Goal: Check status: Check status

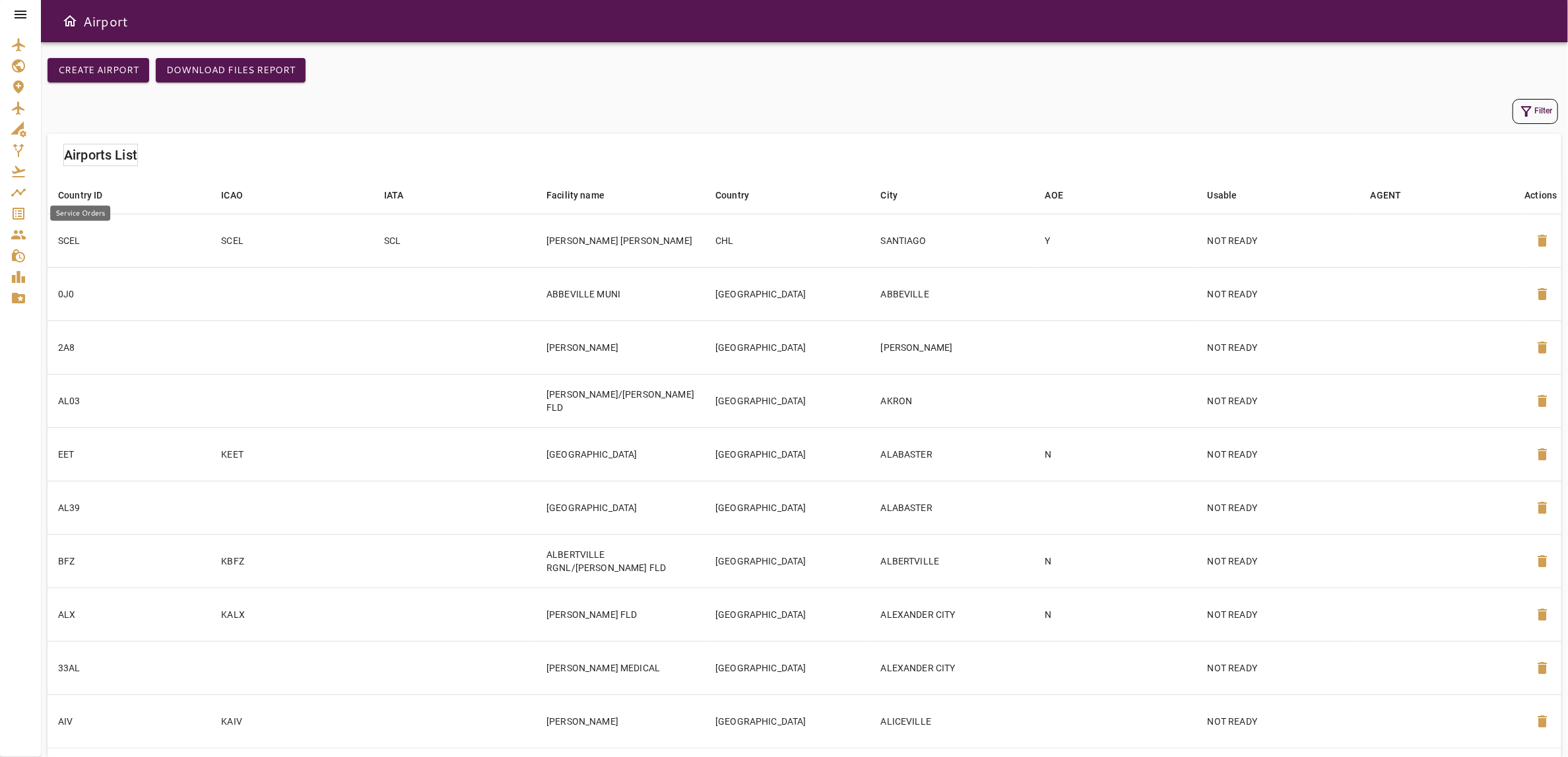
click at [14, 209] on icon "Service Orders" at bounding box center [19, 214] width 16 height 16
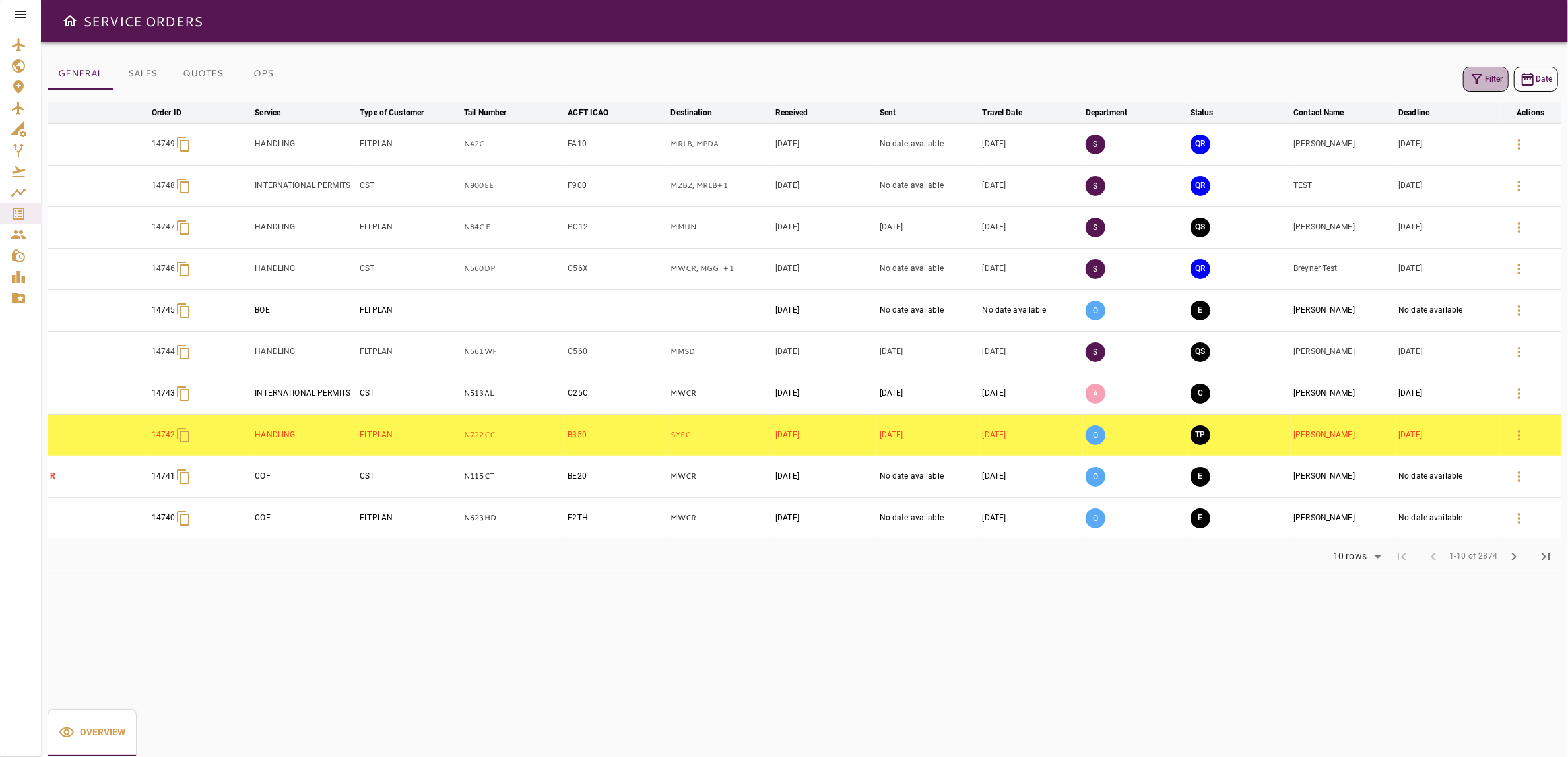
click at [1486, 80] on button "Filter" at bounding box center [1486, 79] width 46 height 25
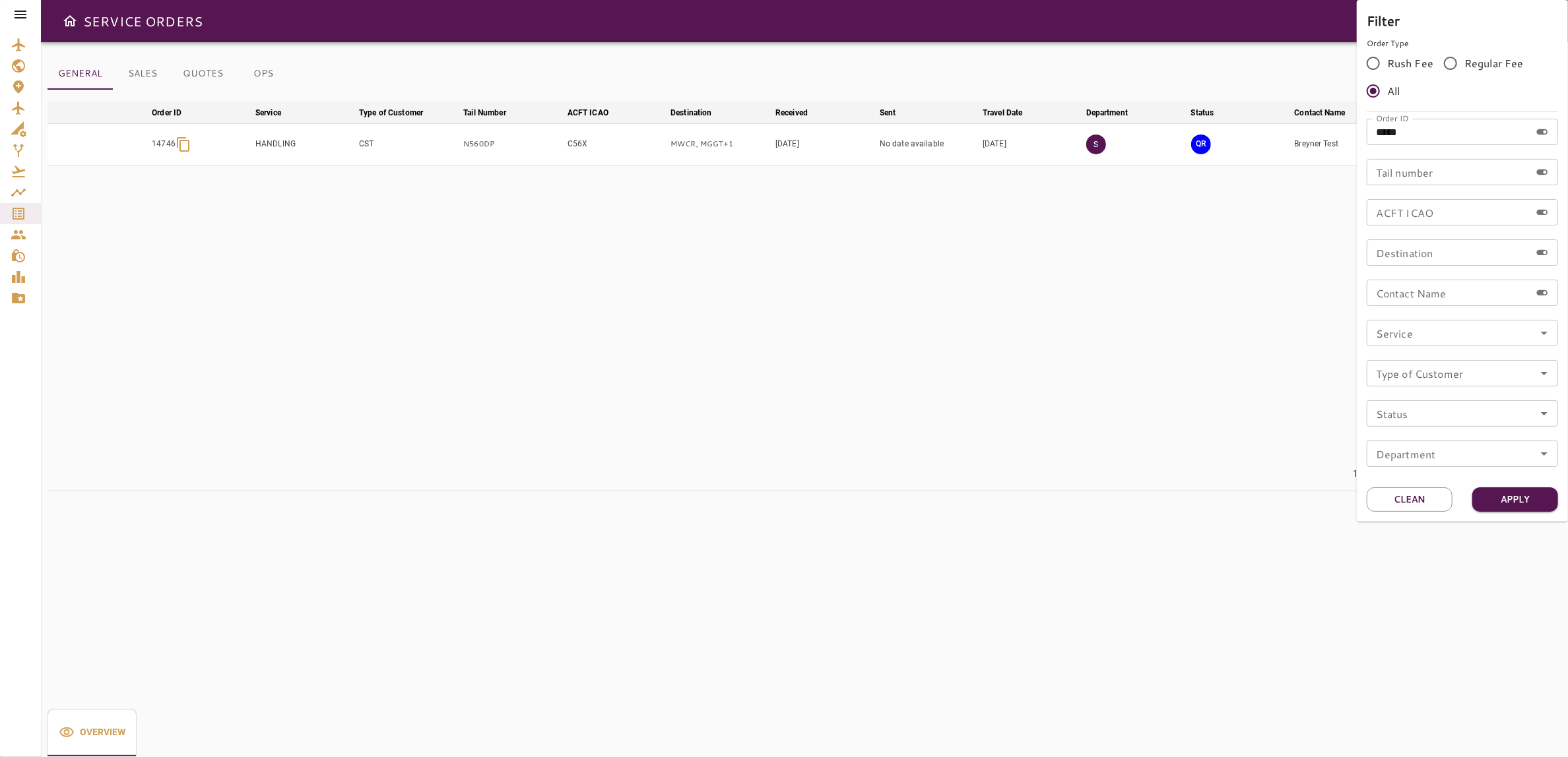
click at [1229, 683] on div at bounding box center [784, 378] width 1568 height 757
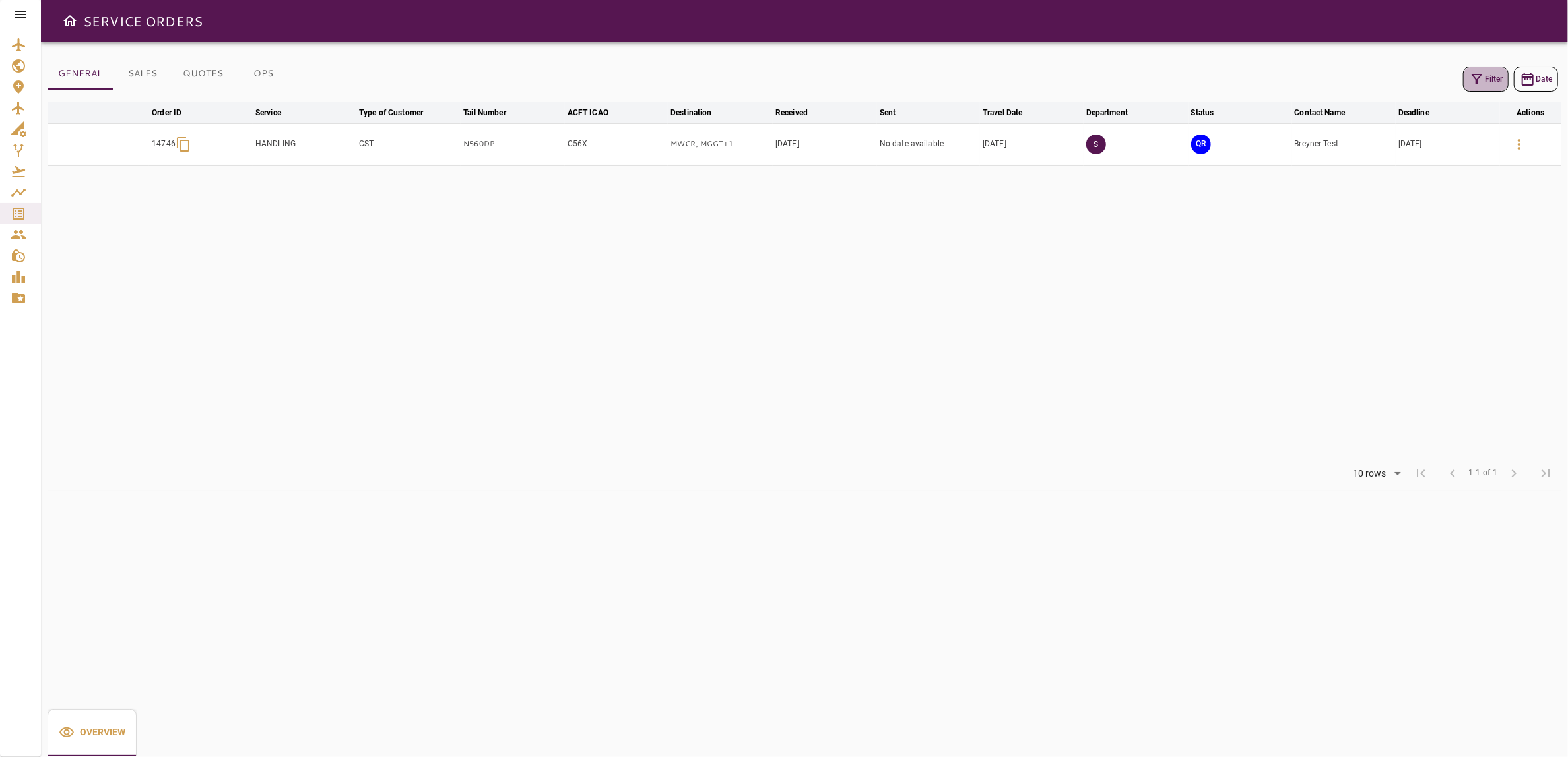
click at [1487, 76] on button "Filter" at bounding box center [1486, 79] width 46 height 25
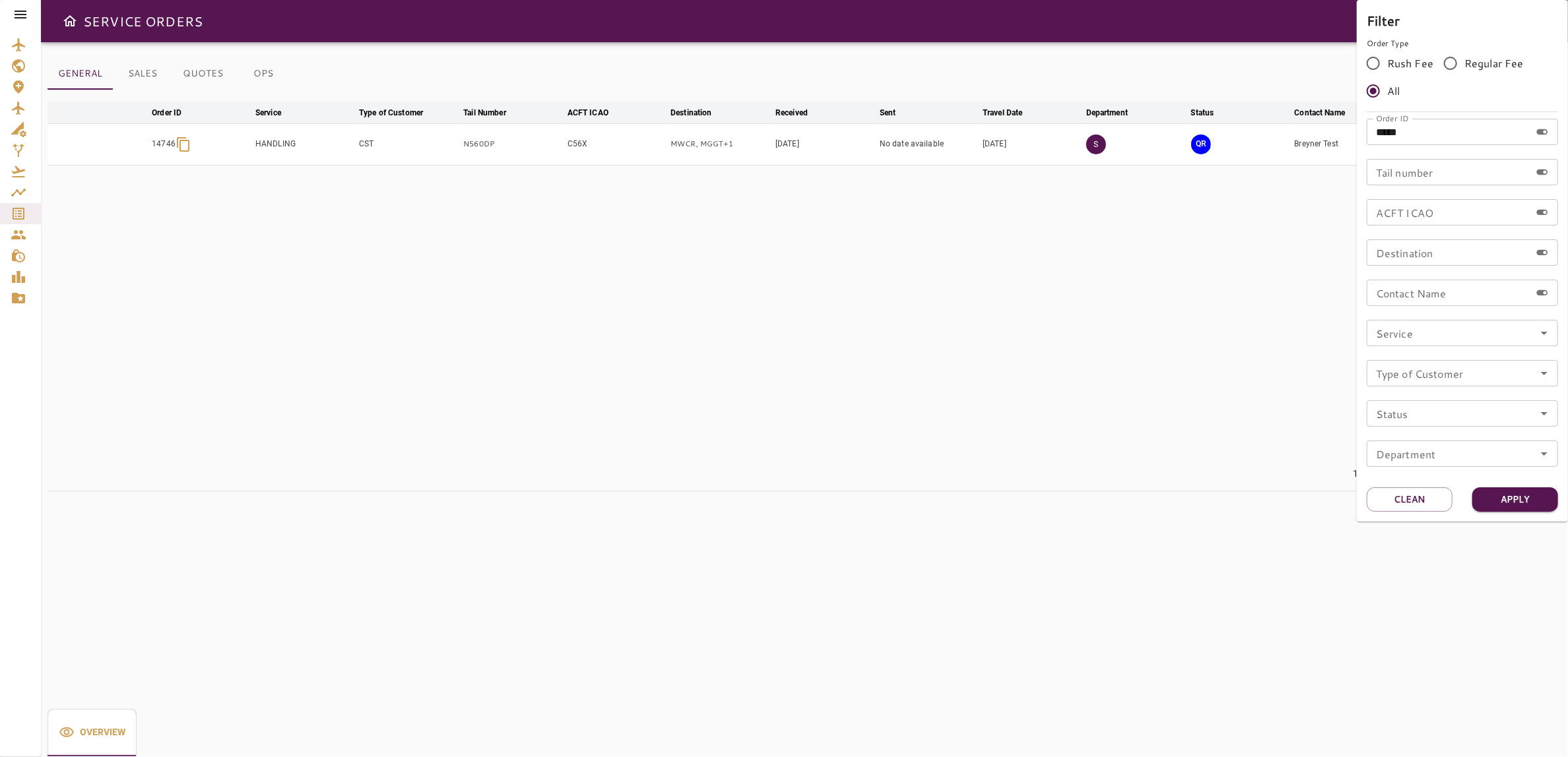
click at [1329, 145] on div "Filter Order Type Rush Fee Regular Fee All Order ID ***** Order ID Tail number …" at bounding box center [784, 378] width 1568 height 757
type input "*****"
click at [1530, 503] on button "Apply" at bounding box center [1515, 500] width 86 height 24
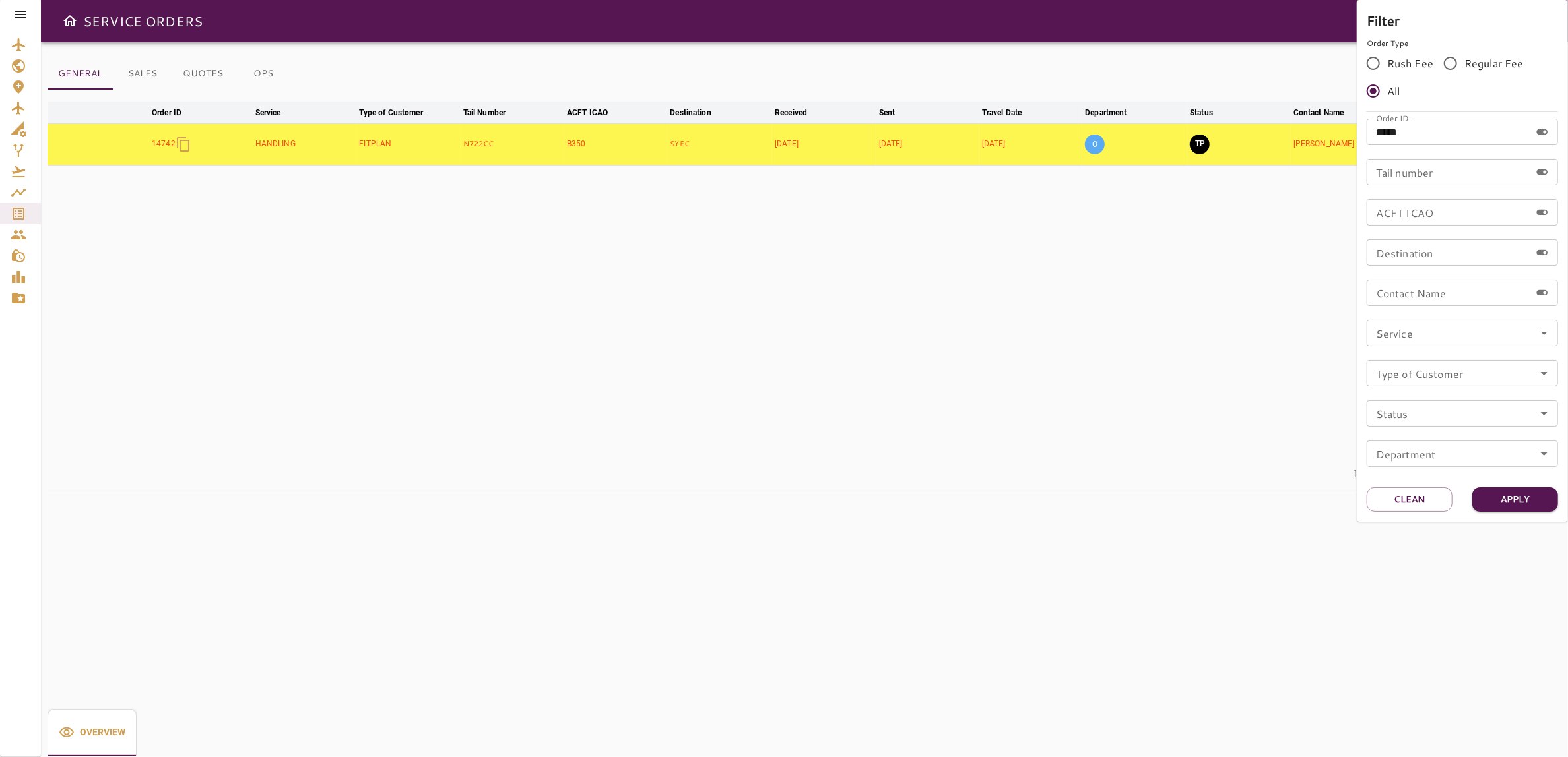
click at [1191, 282] on div at bounding box center [784, 378] width 1568 height 757
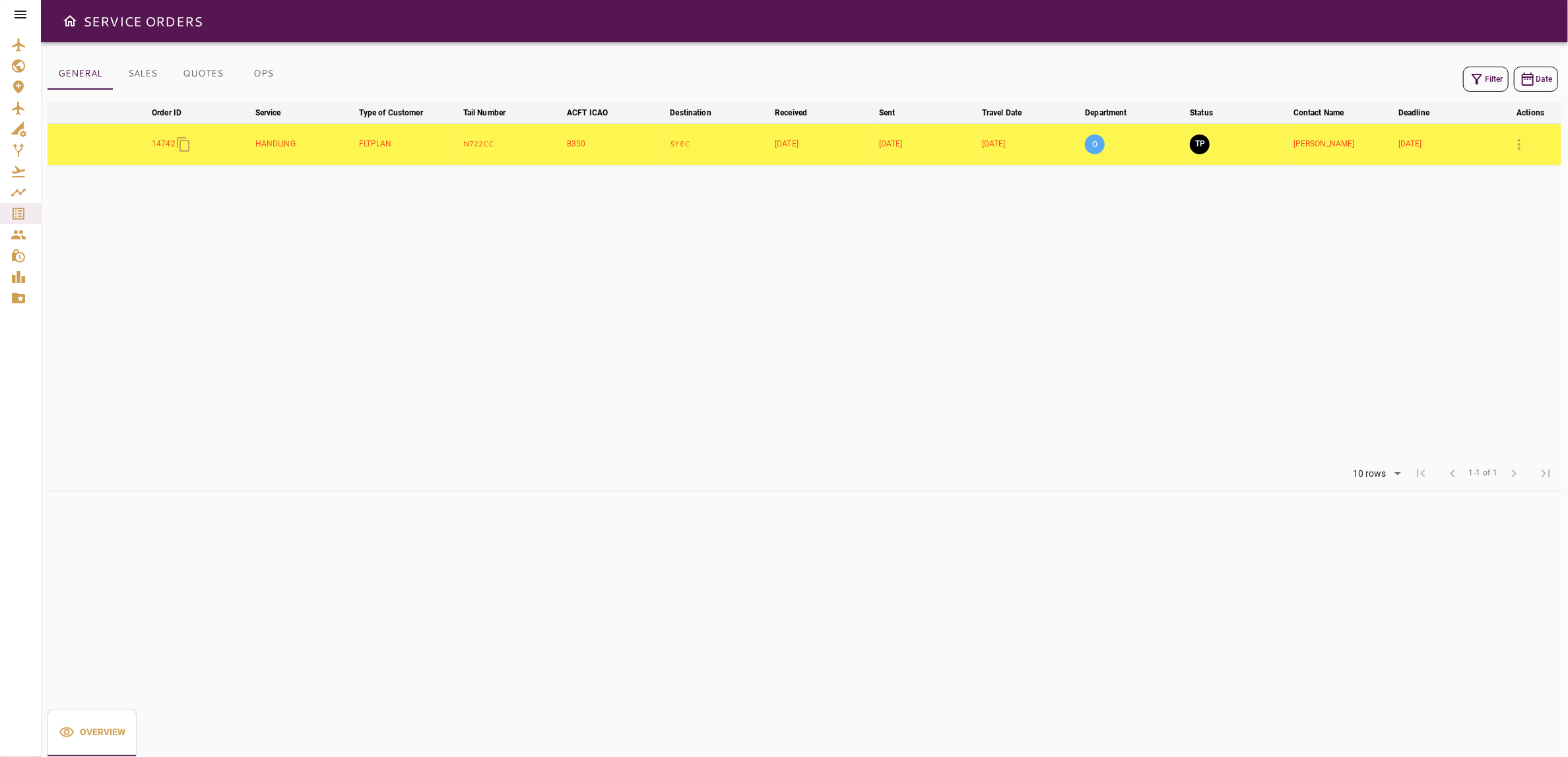
click at [1524, 137] on icon "button" at bounding box center [1519, 145] width 16 height 16
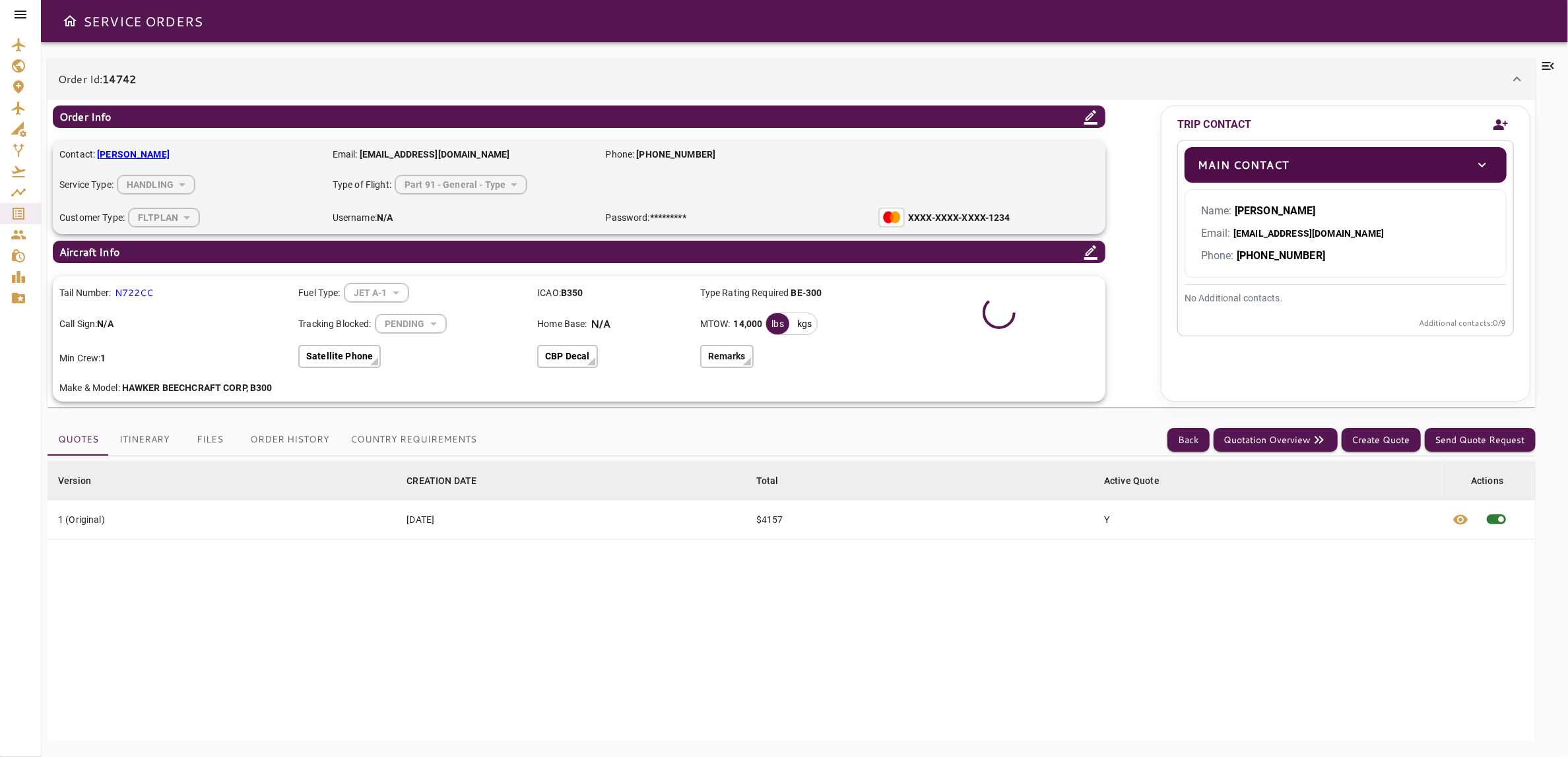
click at [296, 81] on div "Order Id: 14742" at bounding box center [784, 79] width 1451 height 16
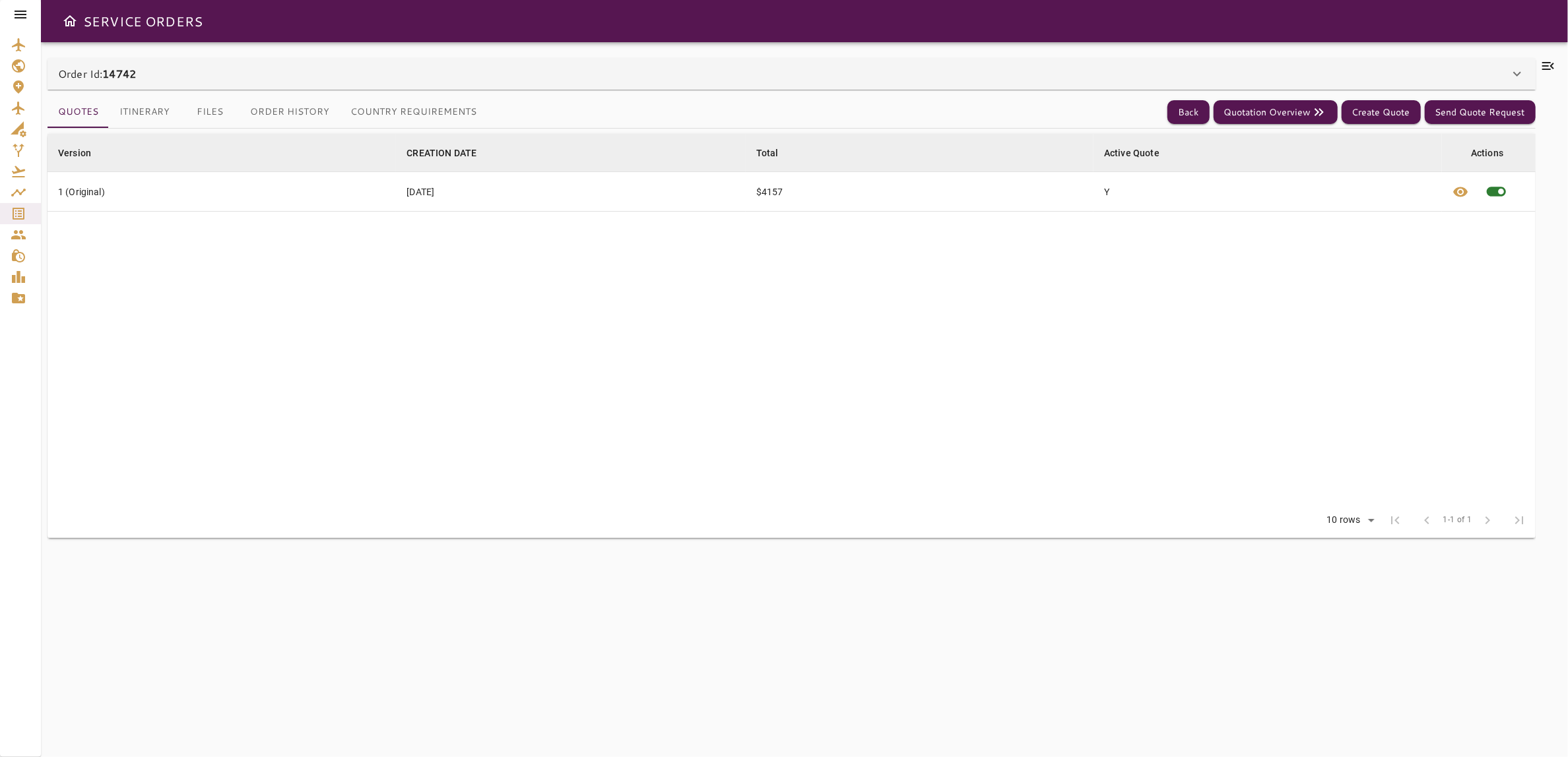
click at [209, 113] on button "Files" at bounding box center [210, 112] width 59 height 32
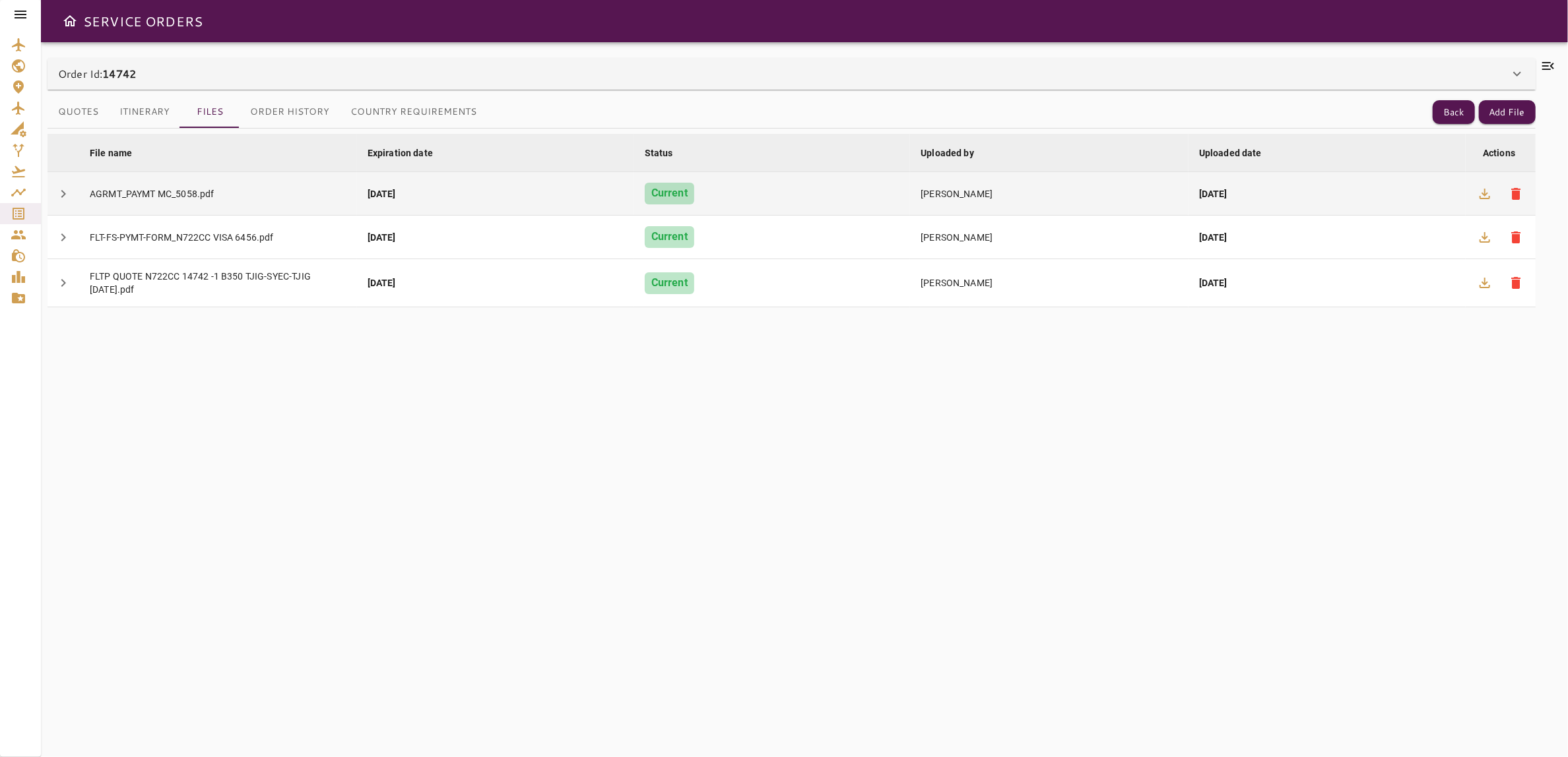
click at [228, 193] on div "AGRMT_PAYMT MC_5058.pdf" at bounding box center [218, 194] width 257 height 13
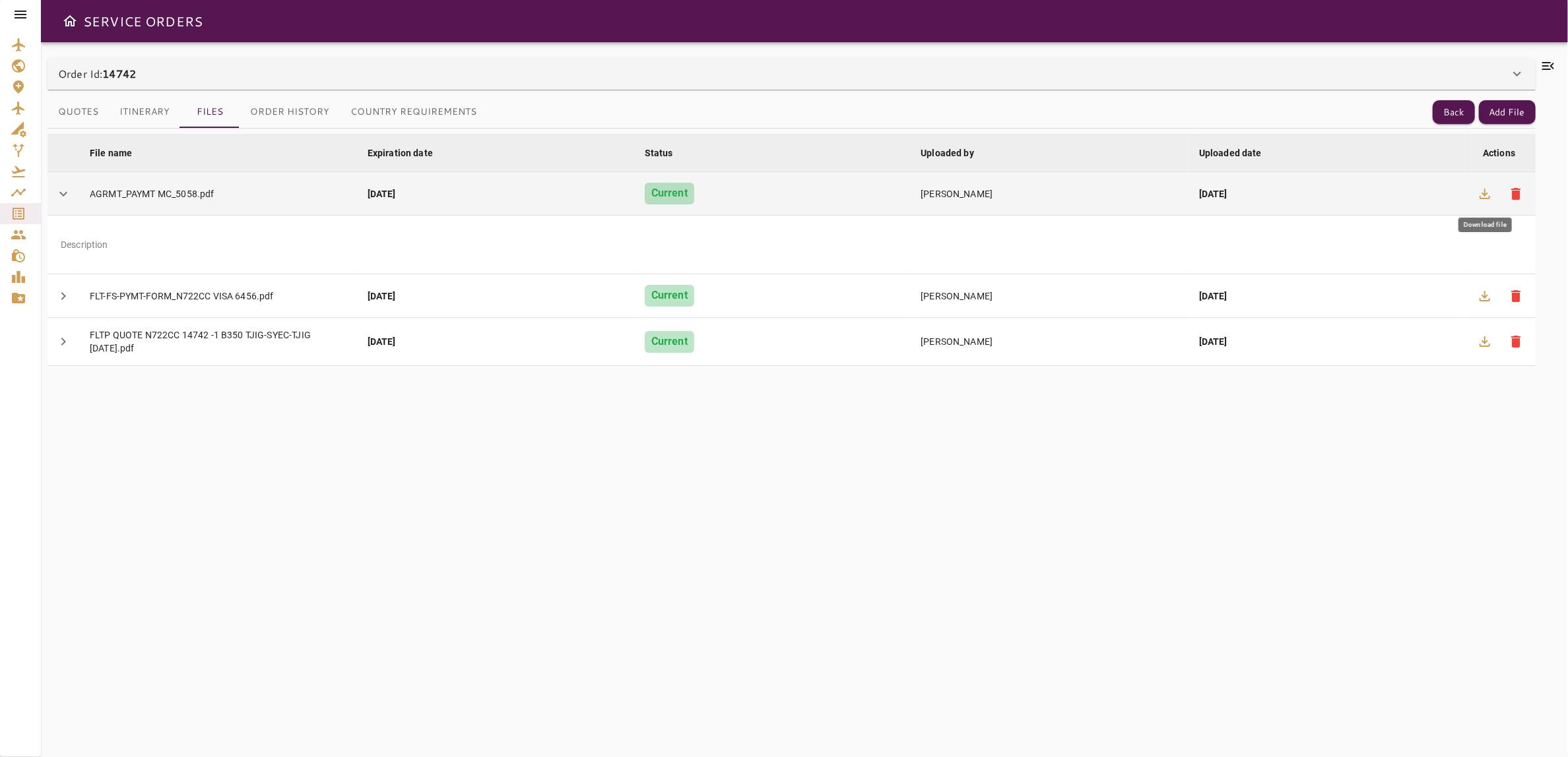
click at [1489, 193] on icon "button" at bounding box center [1485, 194] width 16 height 16
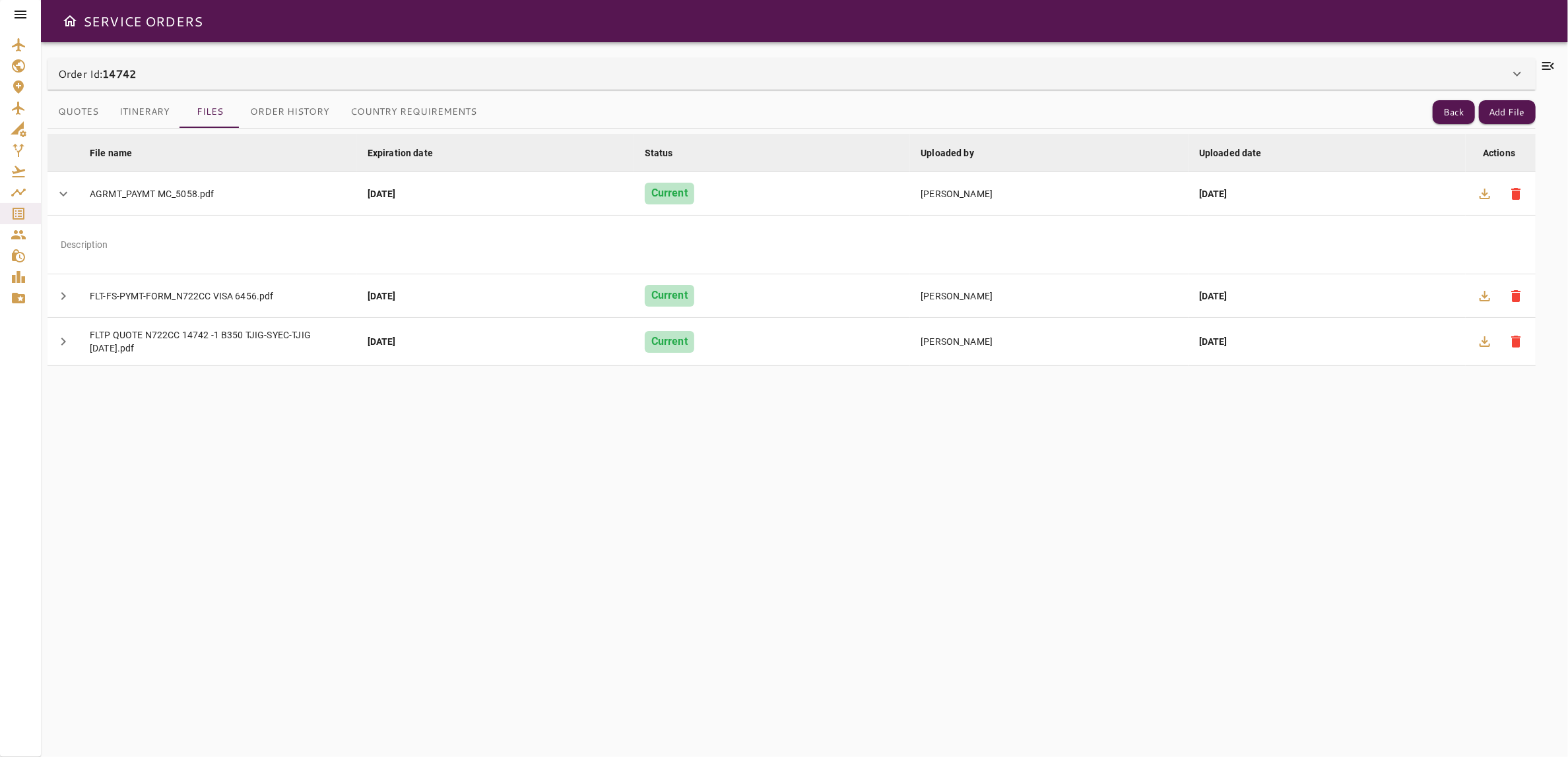
click at [1404, 149] on th "Uploaded date arrow_downward" at bounding box center [1327, 153] width 277 height 38
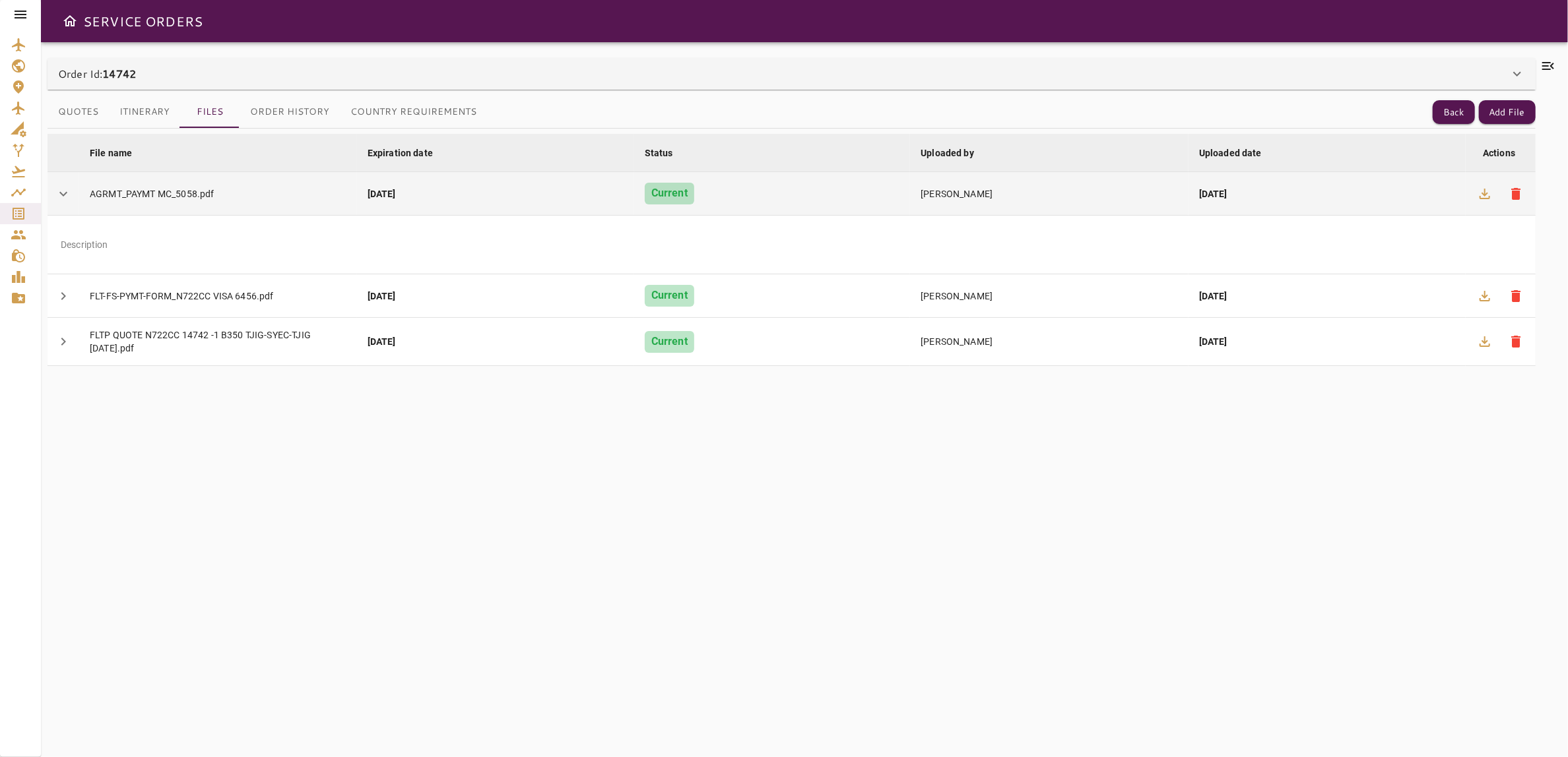
click at [67, 193] on span "chevron_right" at bounding box center [63, 194] width 16 height 16
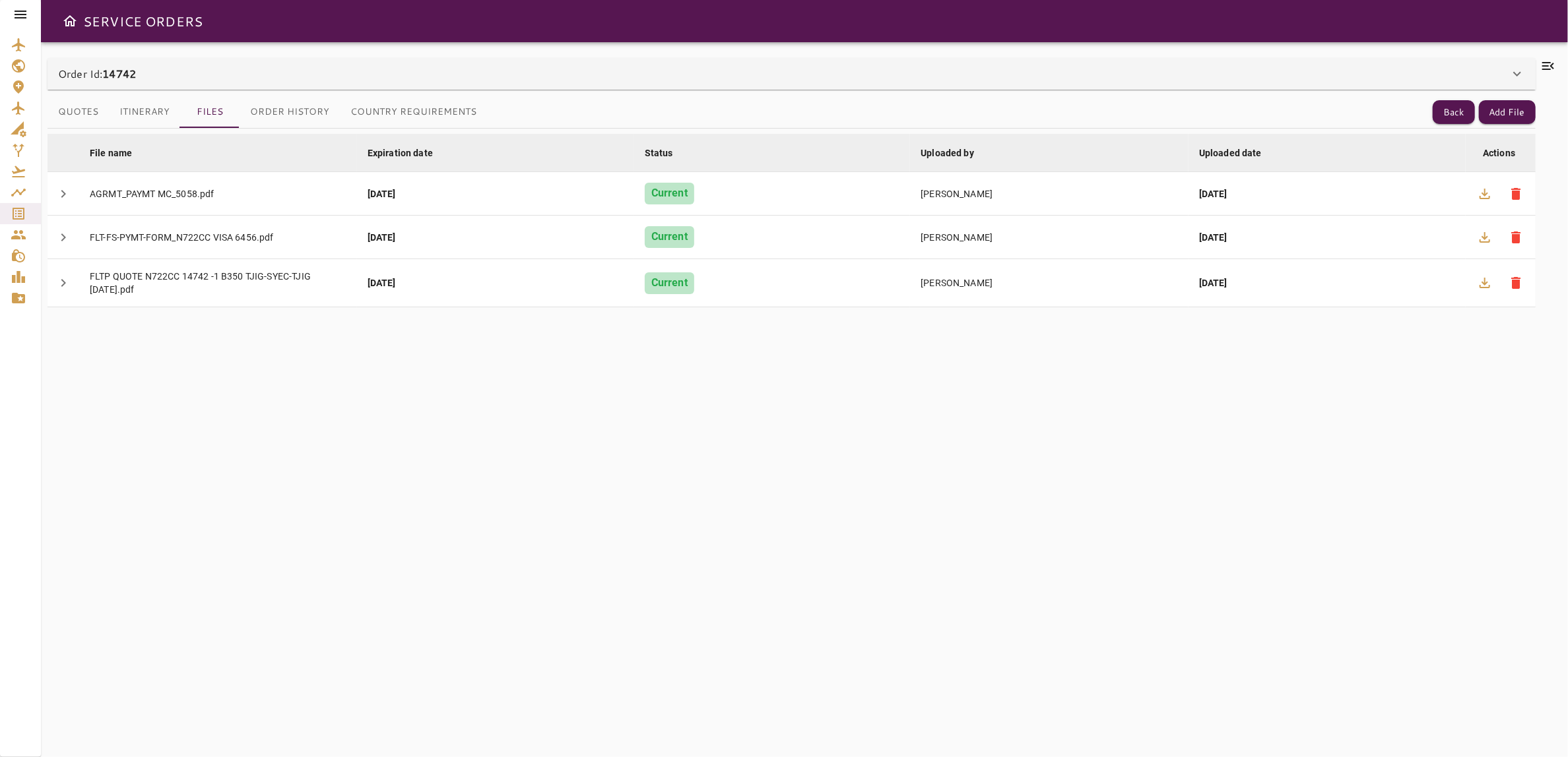
click at [265, 117] on button "Order History" at bounding box center [290, 112] width 100 height 32
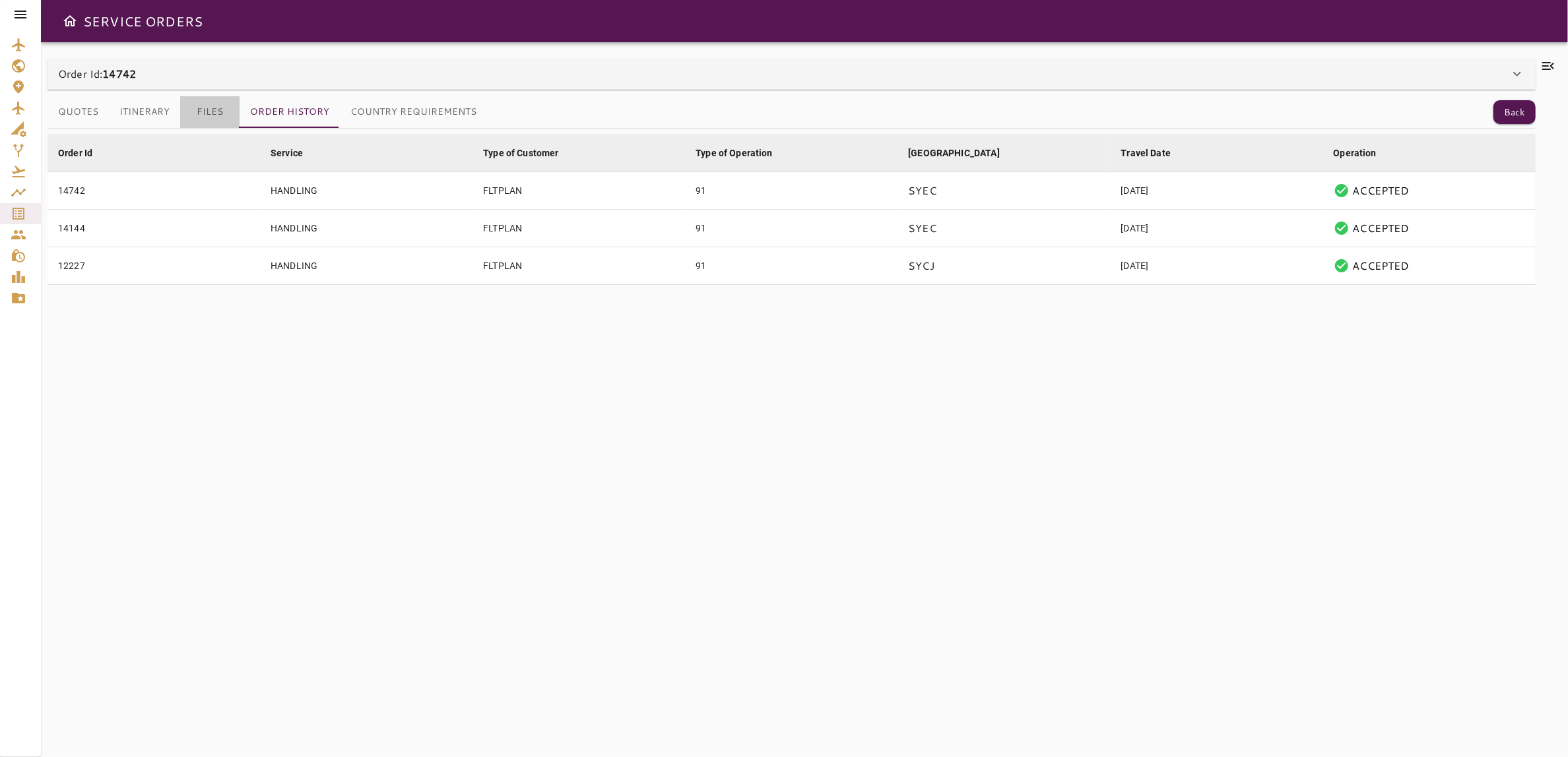
click at [210, 106] on button "Files" at bounding box center [210, 112] width 59 height 32
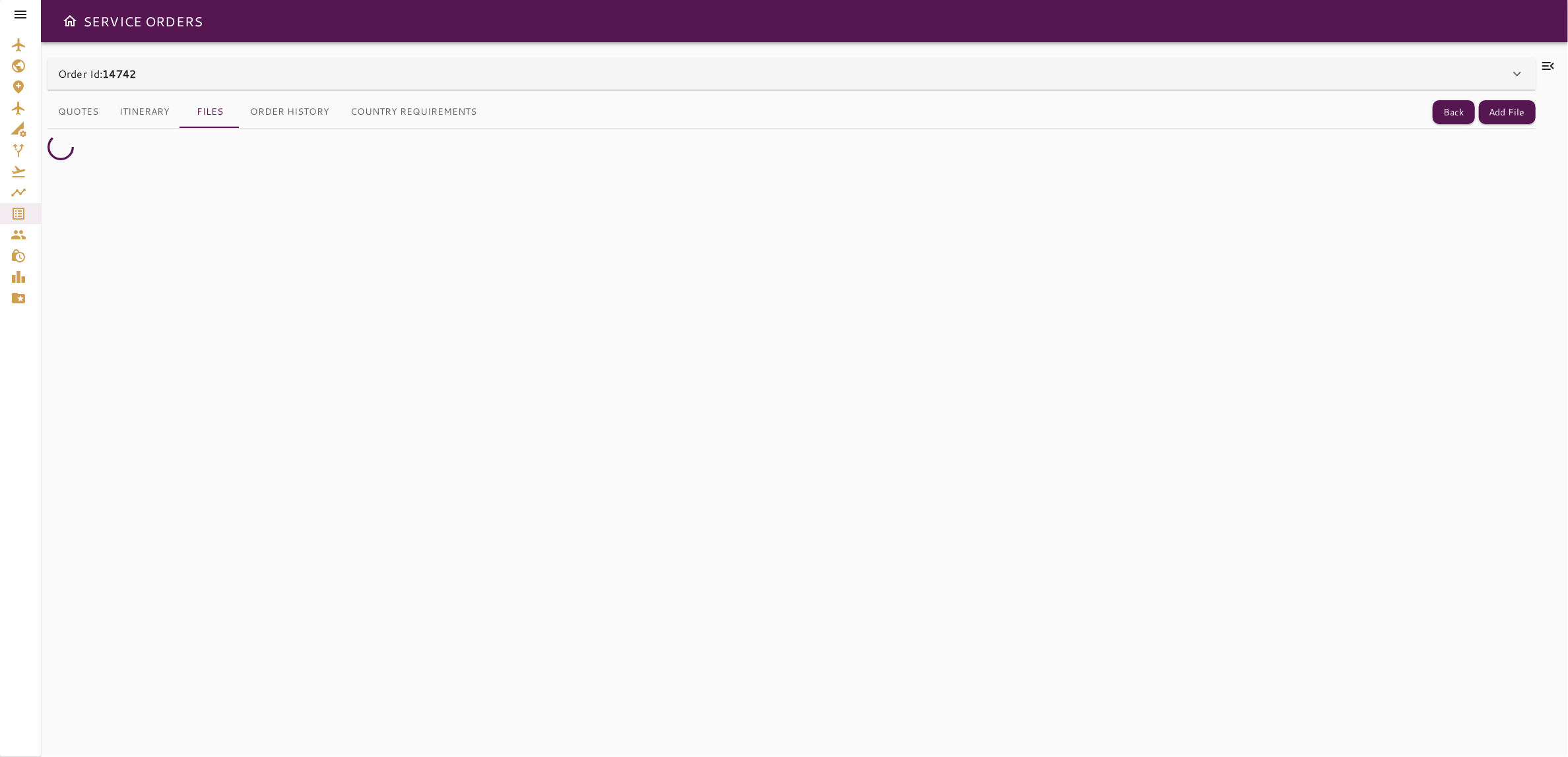
click at [1541, 68] on icon at bounding box center [1548, 66] width 16 height 16
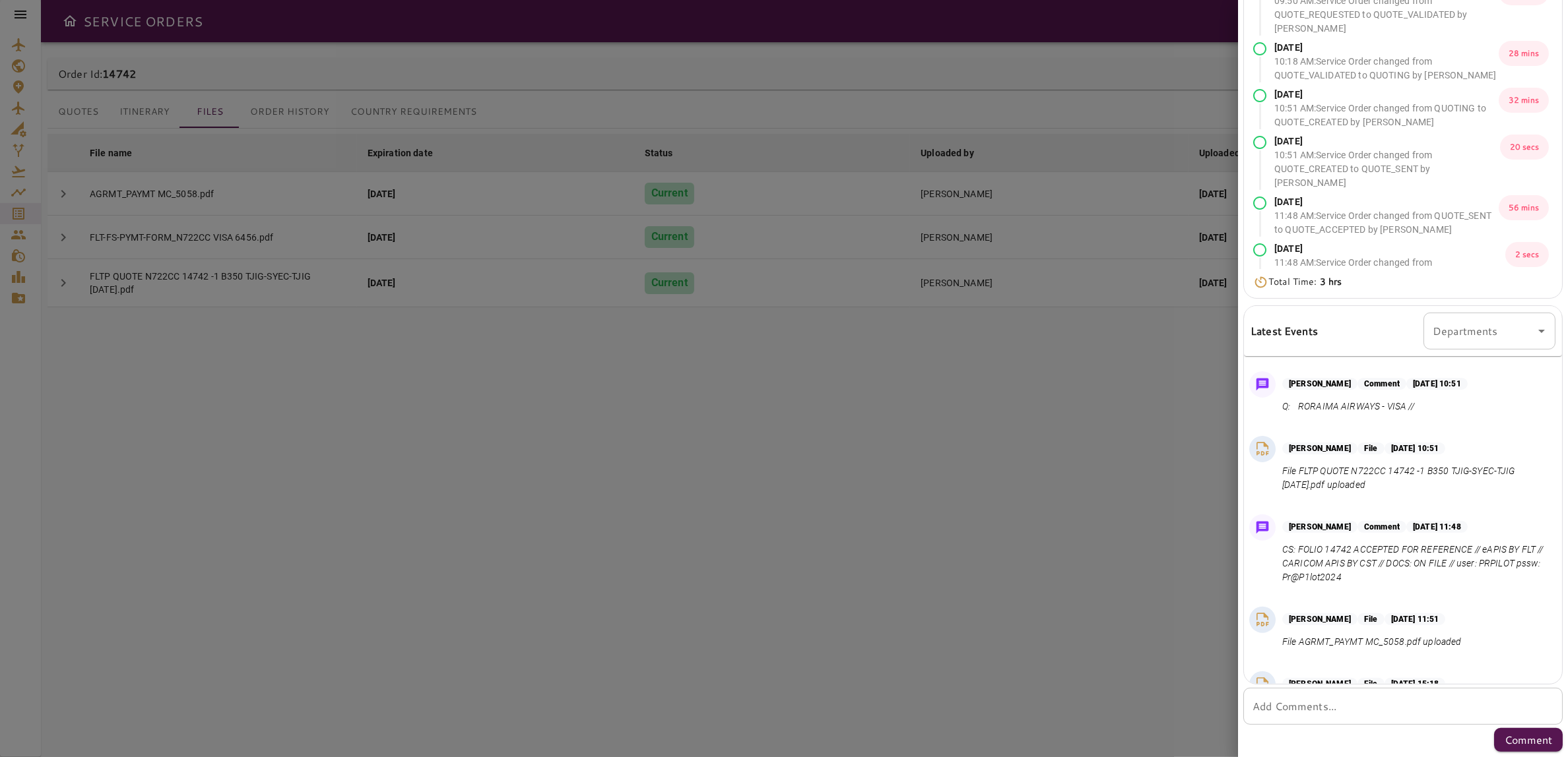
scroll to position [353, 0]
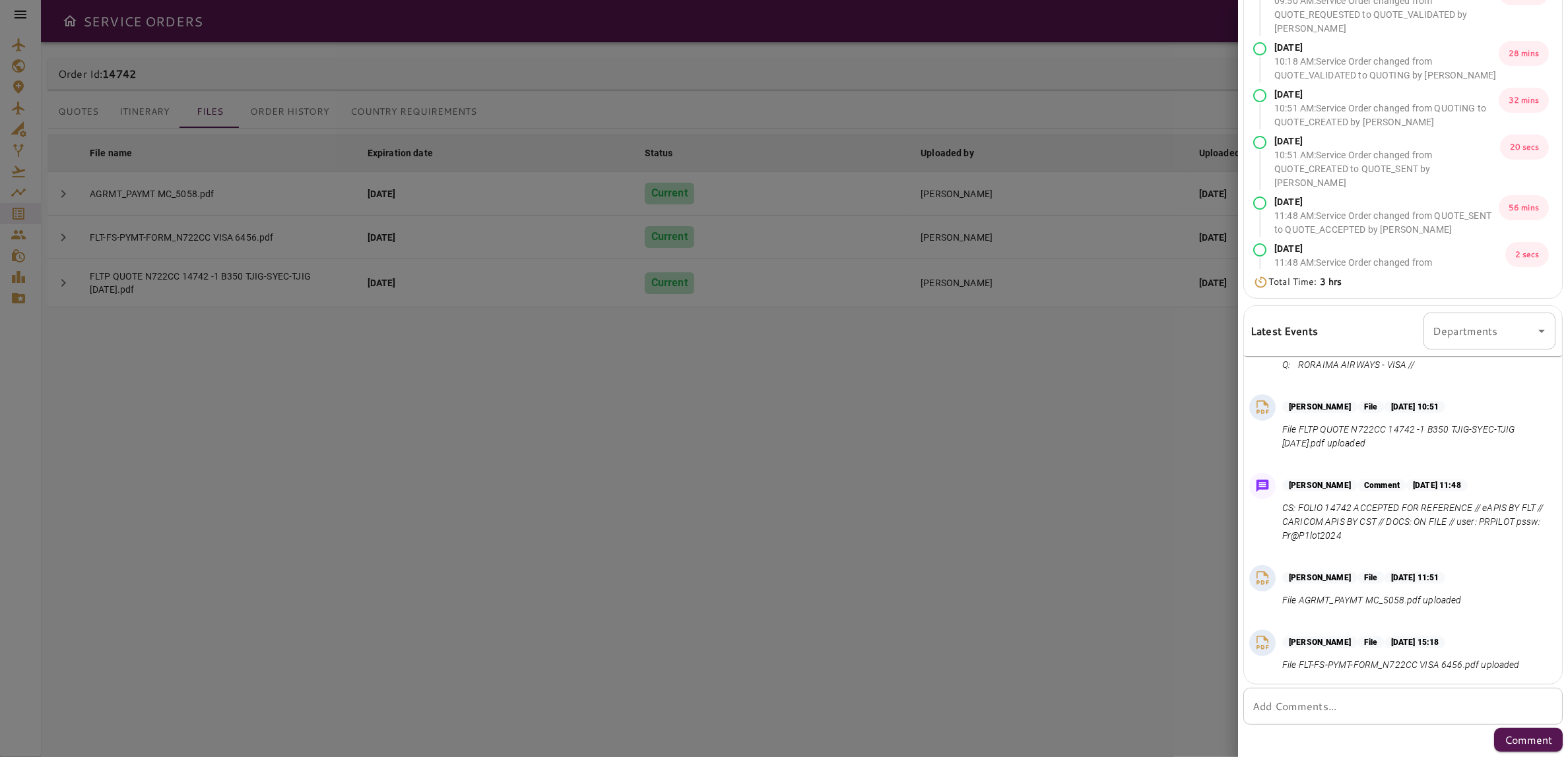
click at [908, 574] on div at bounding box center [784, 378] width 1568 height 757
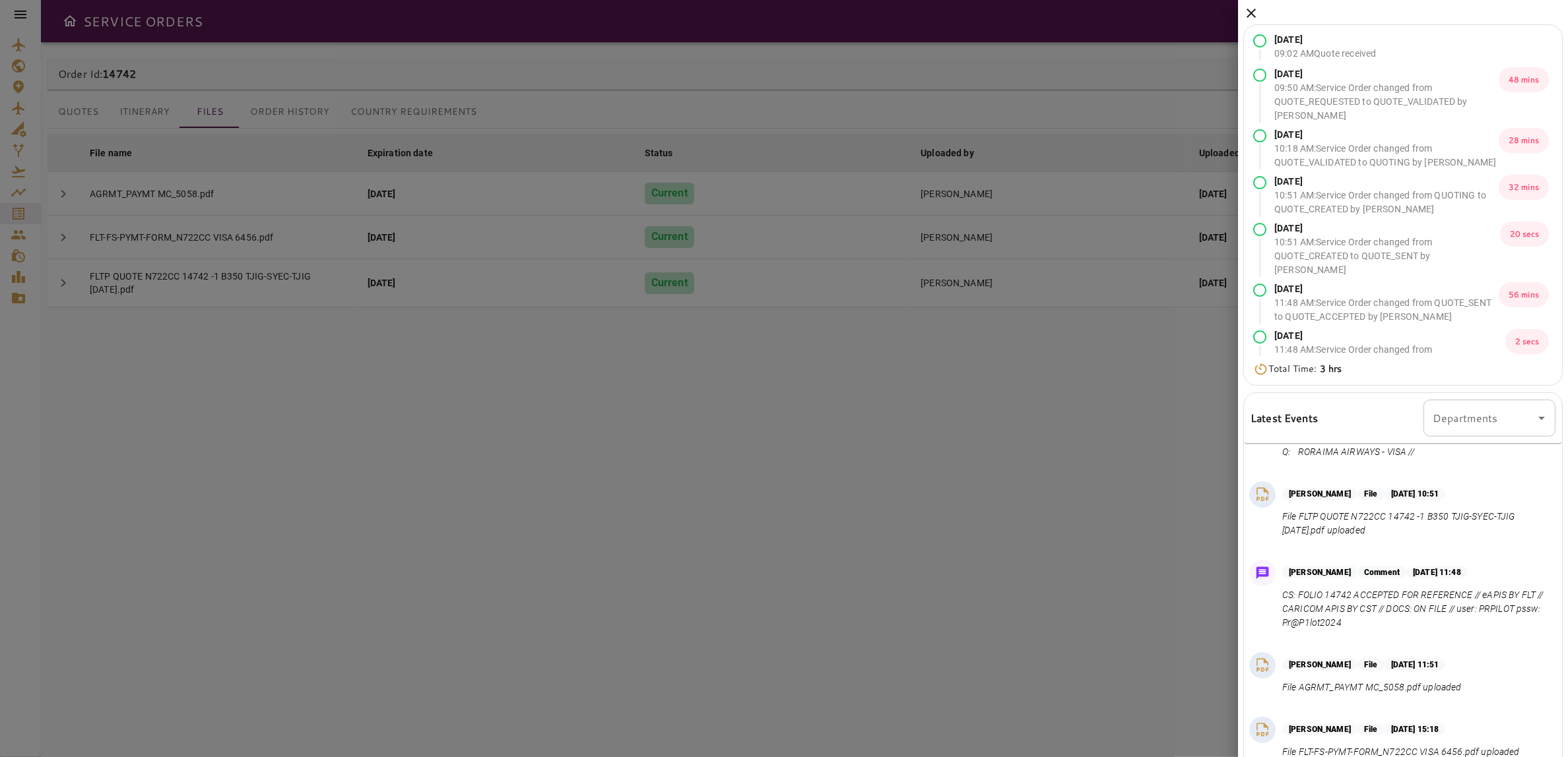
click at [1251, 14] on icon at bounding box center [1251, 13] width 9 height 9
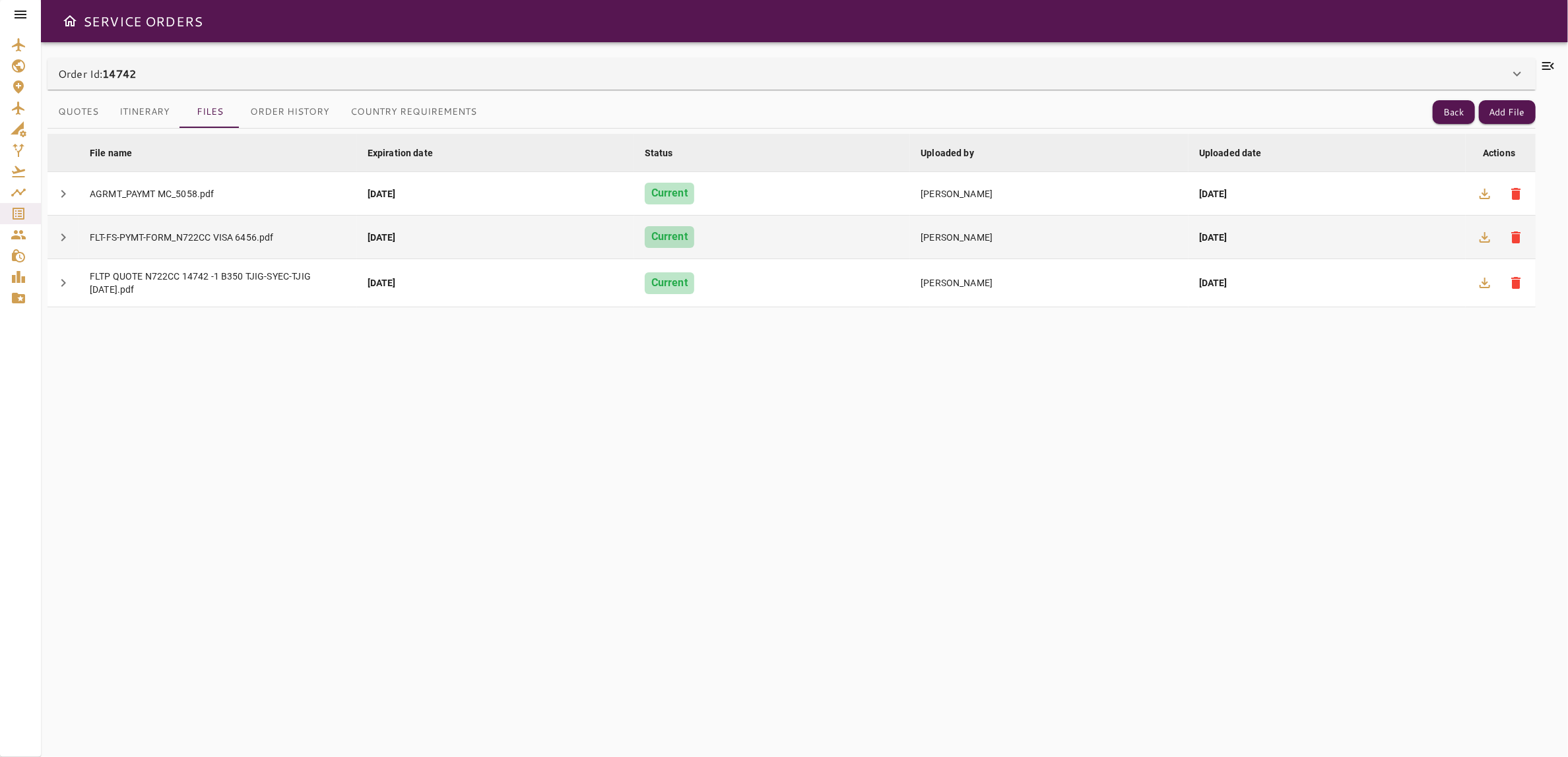
click at [139, 242] on td "FLT-FS-PYMT-FORM_N722CC VISA 6456.pdf" at bounding box center [218, 237] width 278 height 44
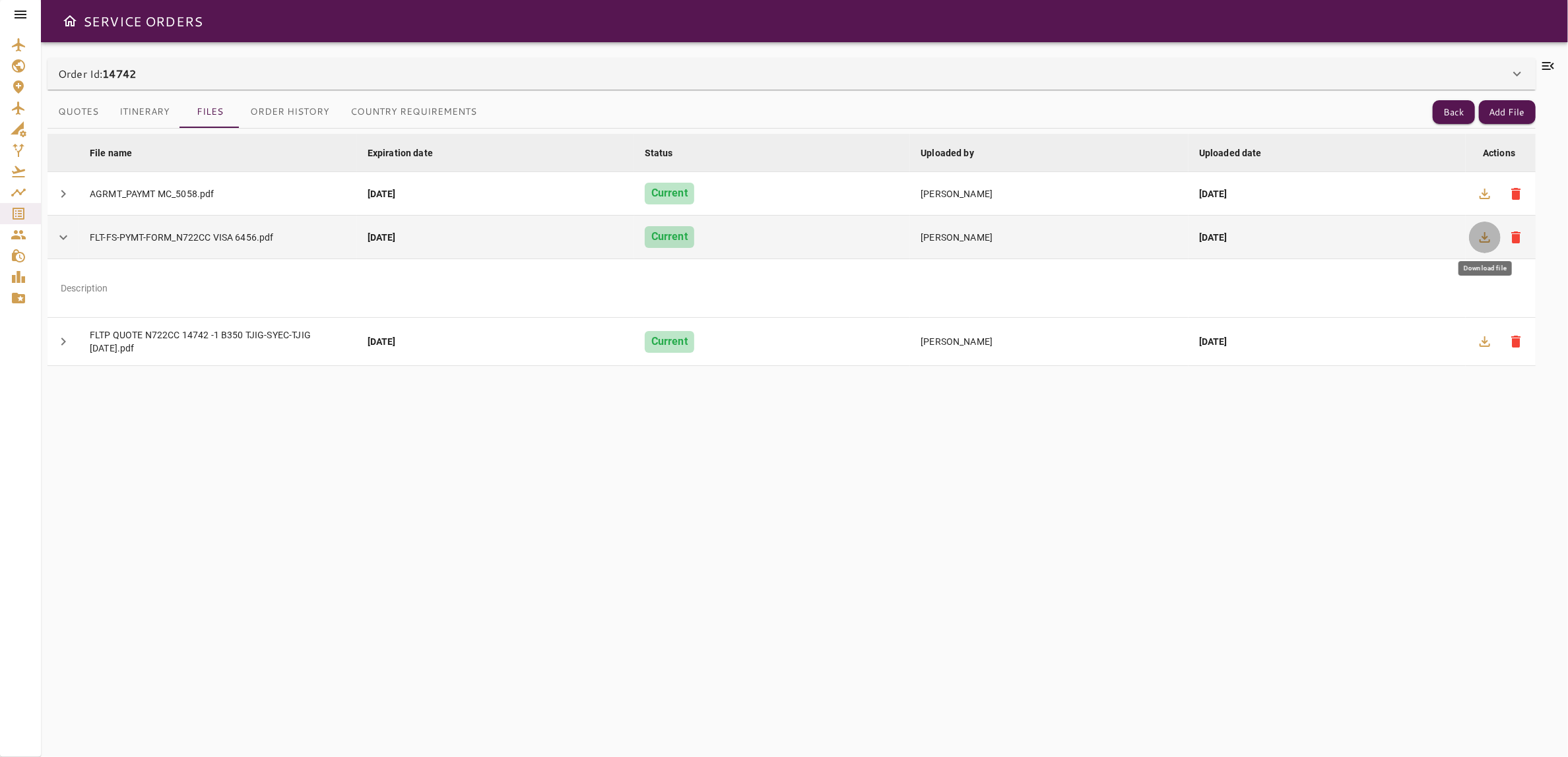
click at [1486, 230] on icon "button" at bounding box center [1485, 238] width 16 height 16
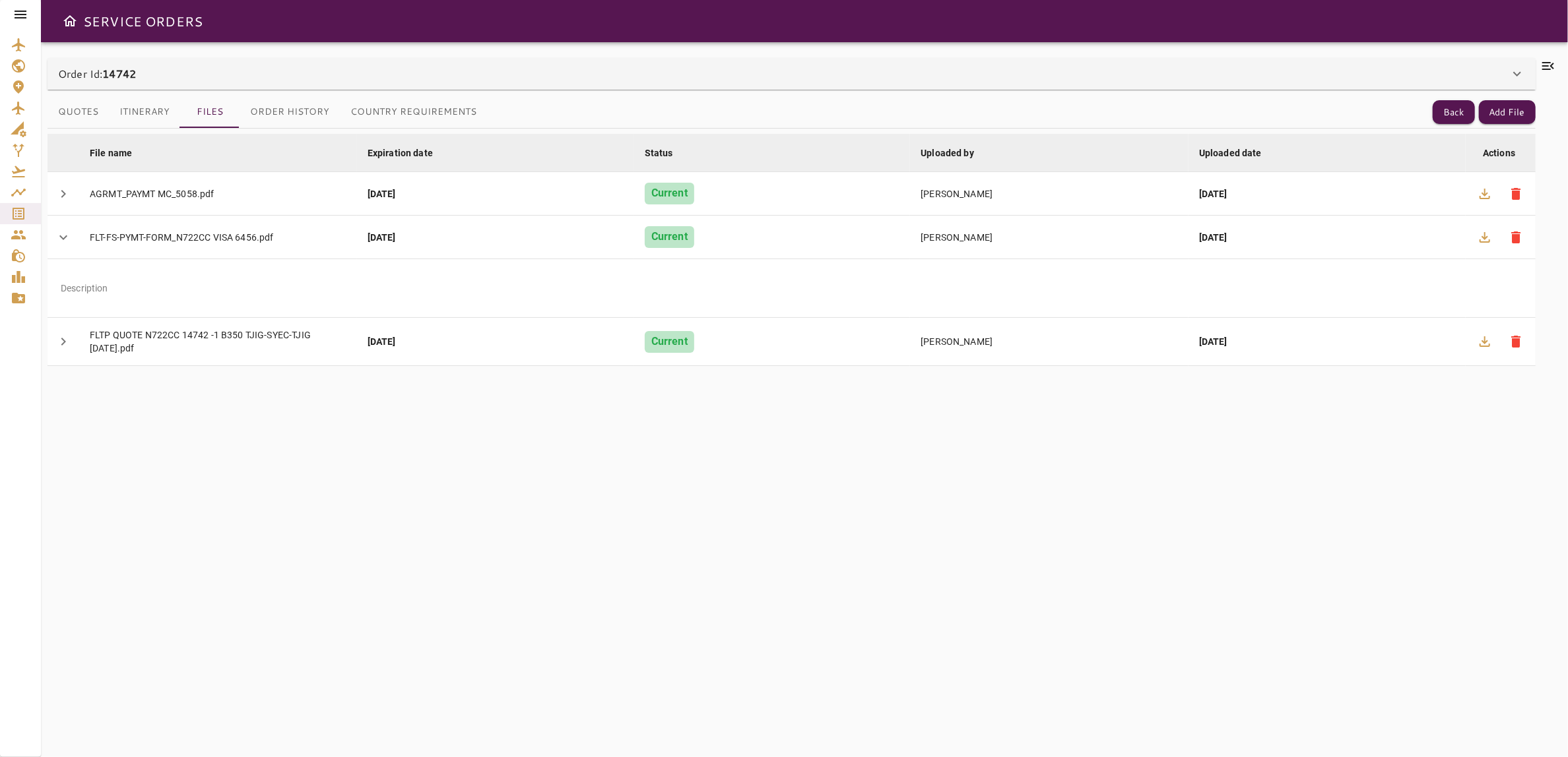
click at [522, 279] on div "Description" at bounding box center [792, 288] width 1488 height 58
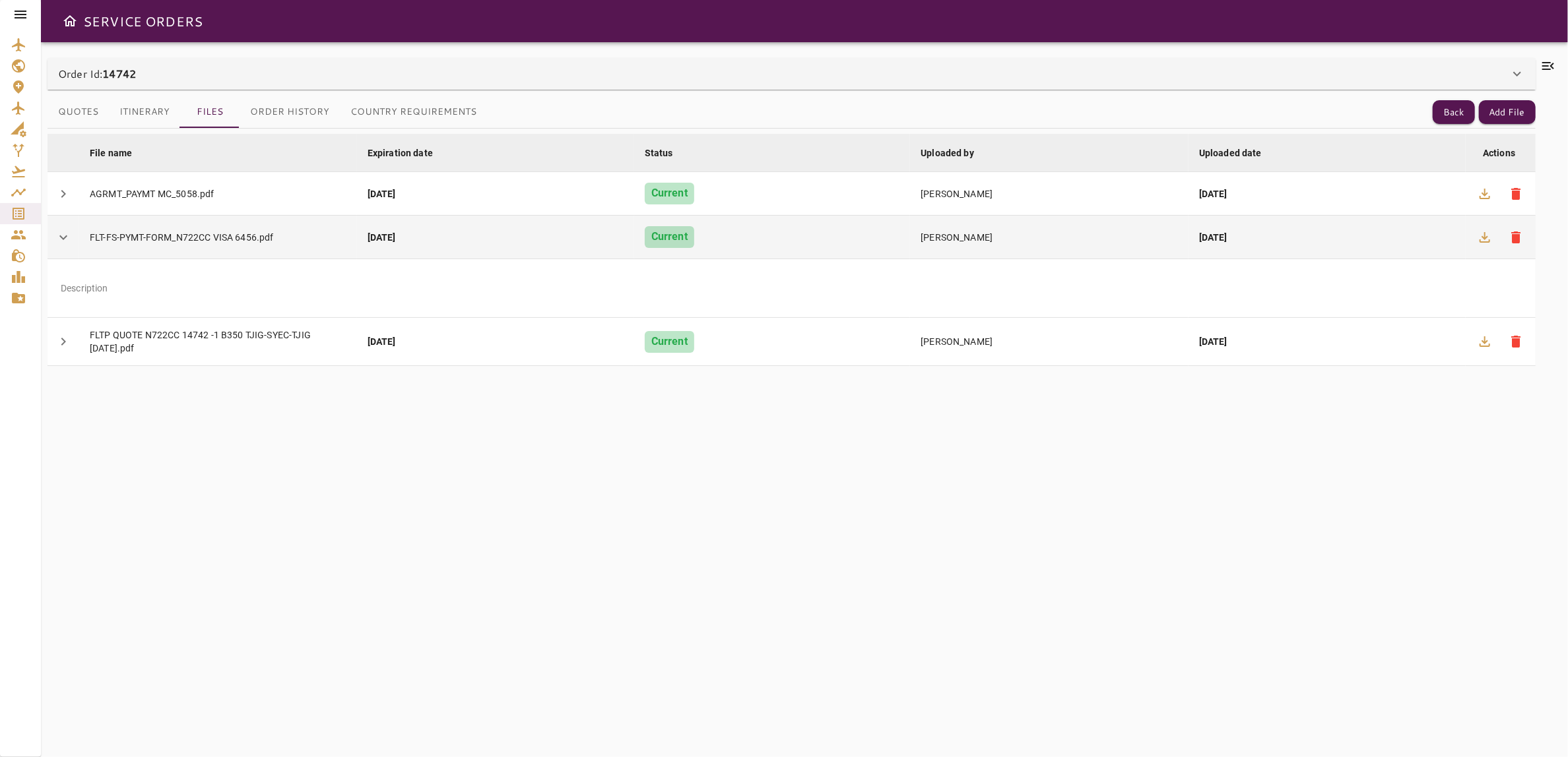
click at [51, 244] on button "chevron_right" at bounding box center [63, 237] width 32 height 32
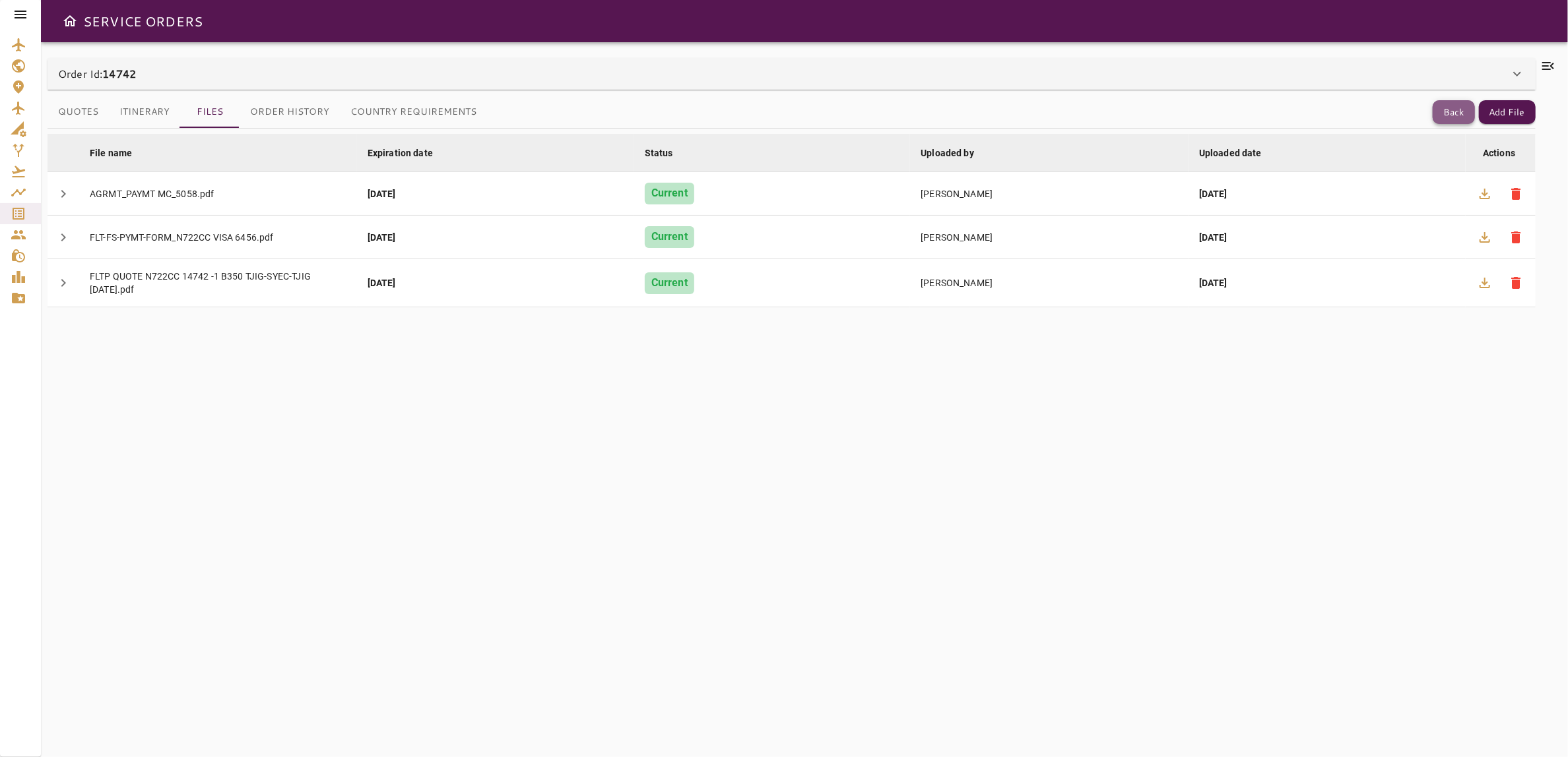
click at [1441, 115] on button "Back" at bounding box center [1454, 112] width 42 height 24
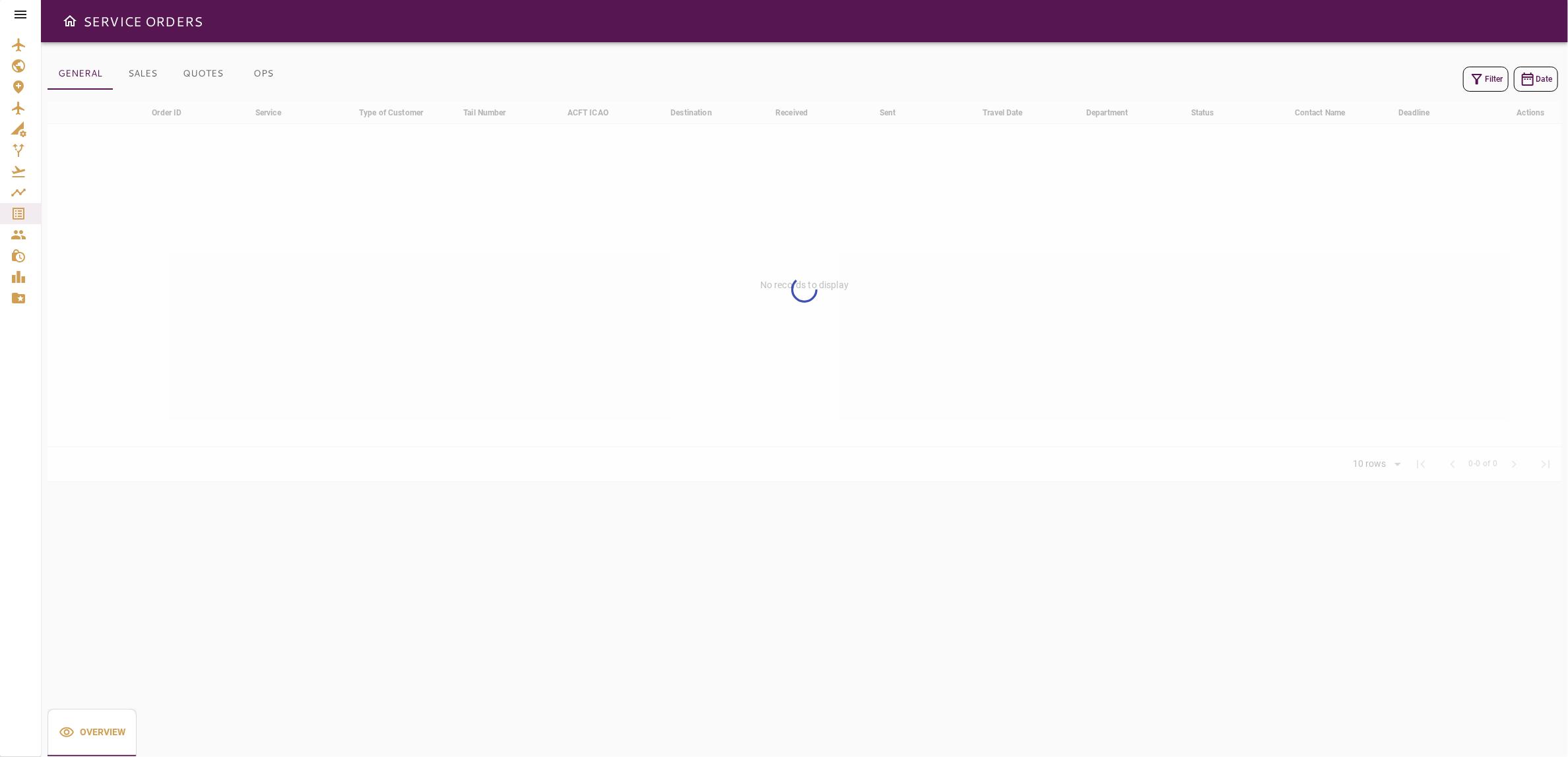
click at [1493, 75] on button "Filter" at bounding box center [1486, 79] width 46 height 25
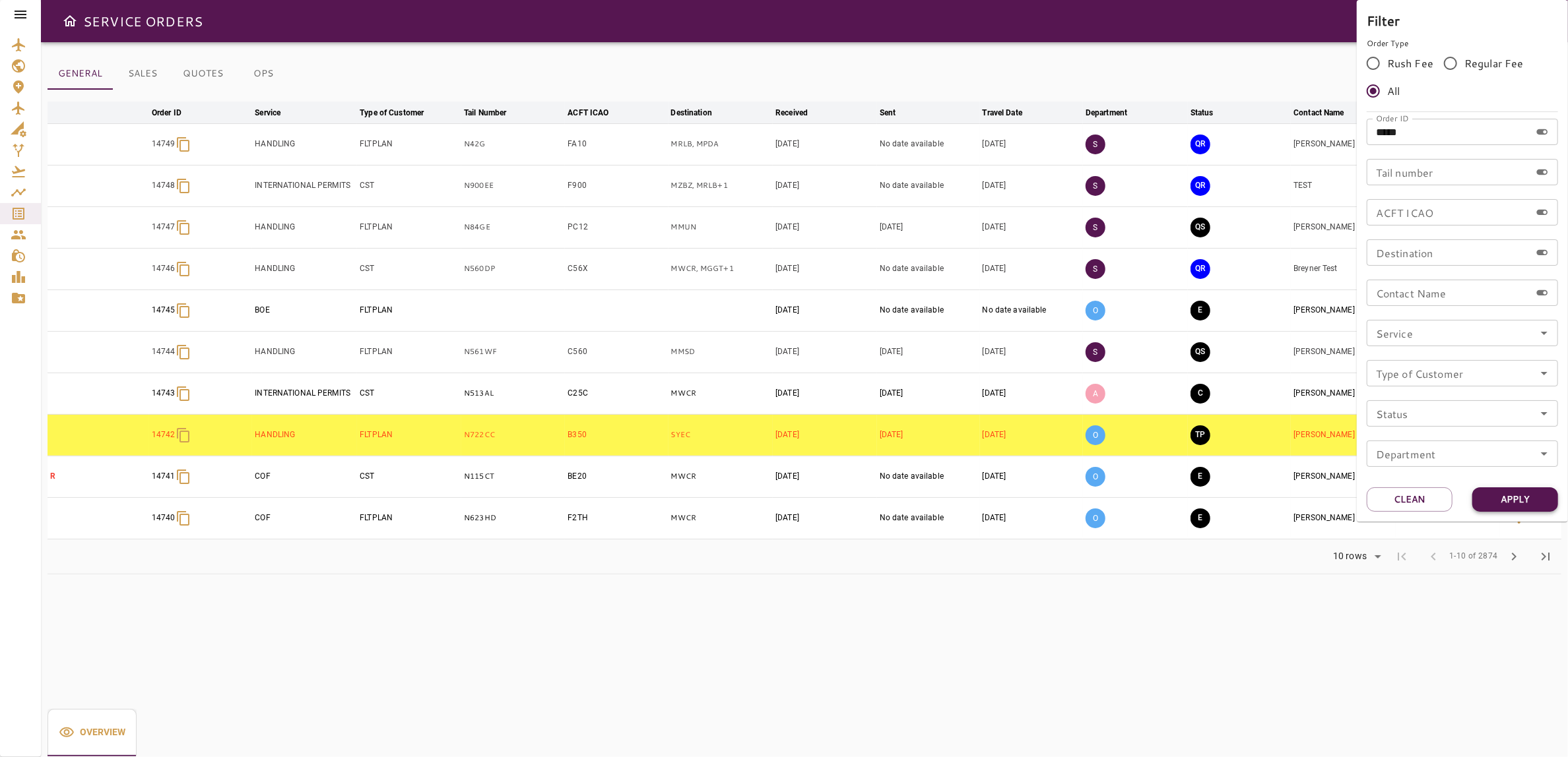
click at [1503, 502] on button "Apply" at bounding box center [1515, 500] width 86 height 24
click at [1498, 498] on button "Apply" at bounding box center [1515, 500] width 86 height 24
click at [1346, 674] on div at bounding box center [784, 378] width 1568 height 757
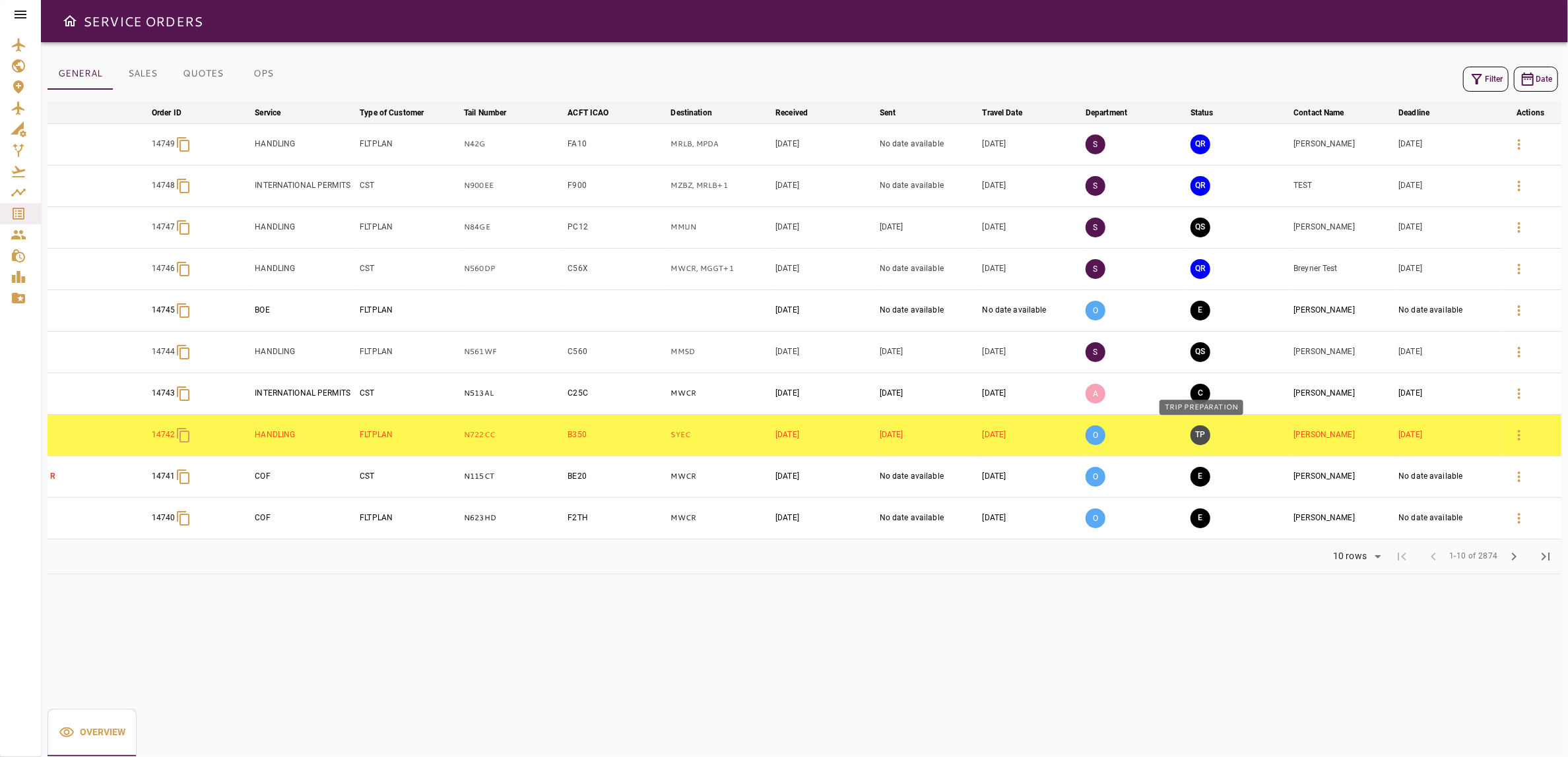
click at [1200, 435] on button "TP" at bounding box center [1200, 435] width 20 height 20
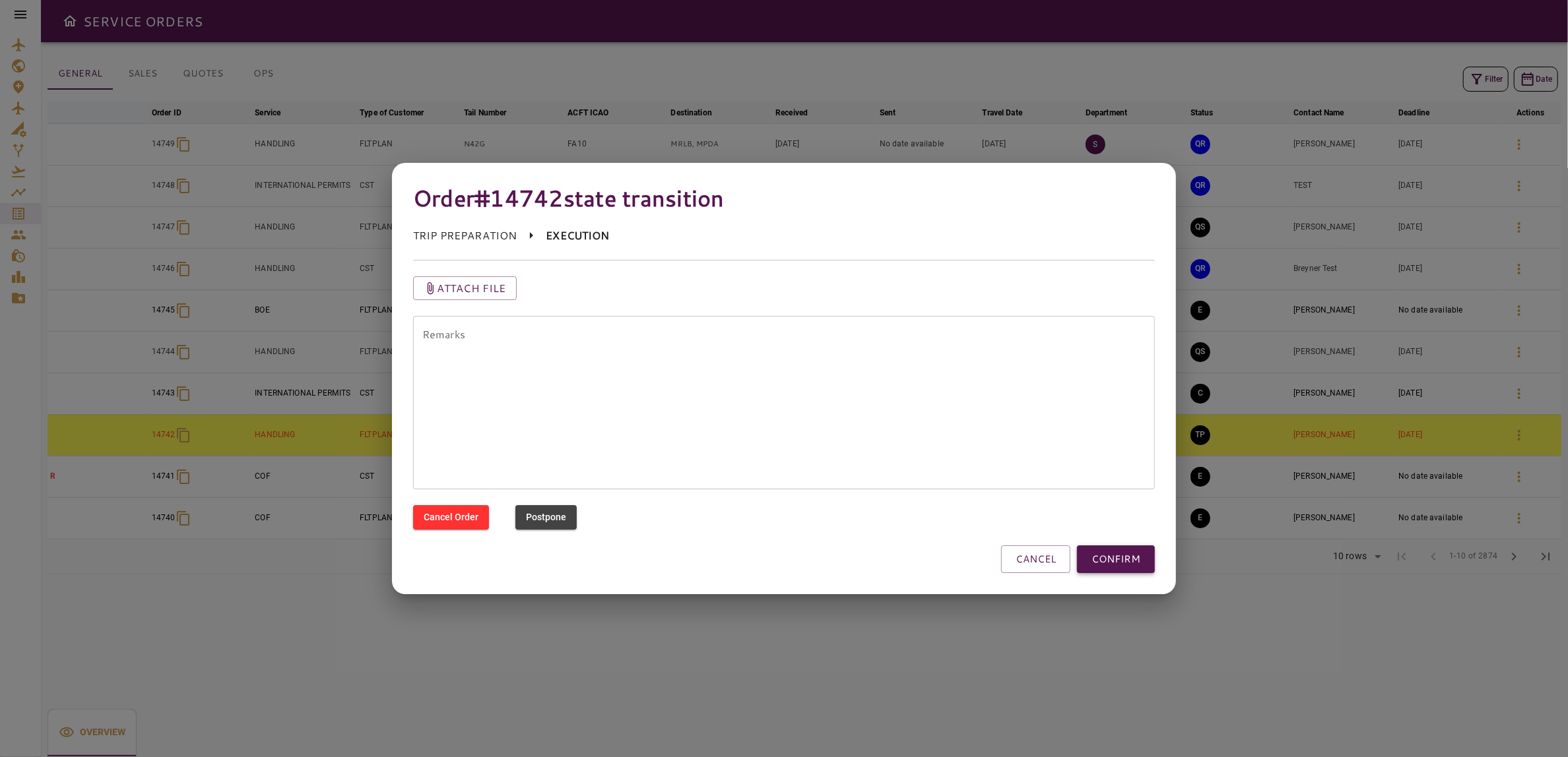
click at [1125, 558] on button "CONFIRM" at bounding box center [1117, 559] width 78 height 28
